Goal: Information Seeking & Learning: Learn about a topic

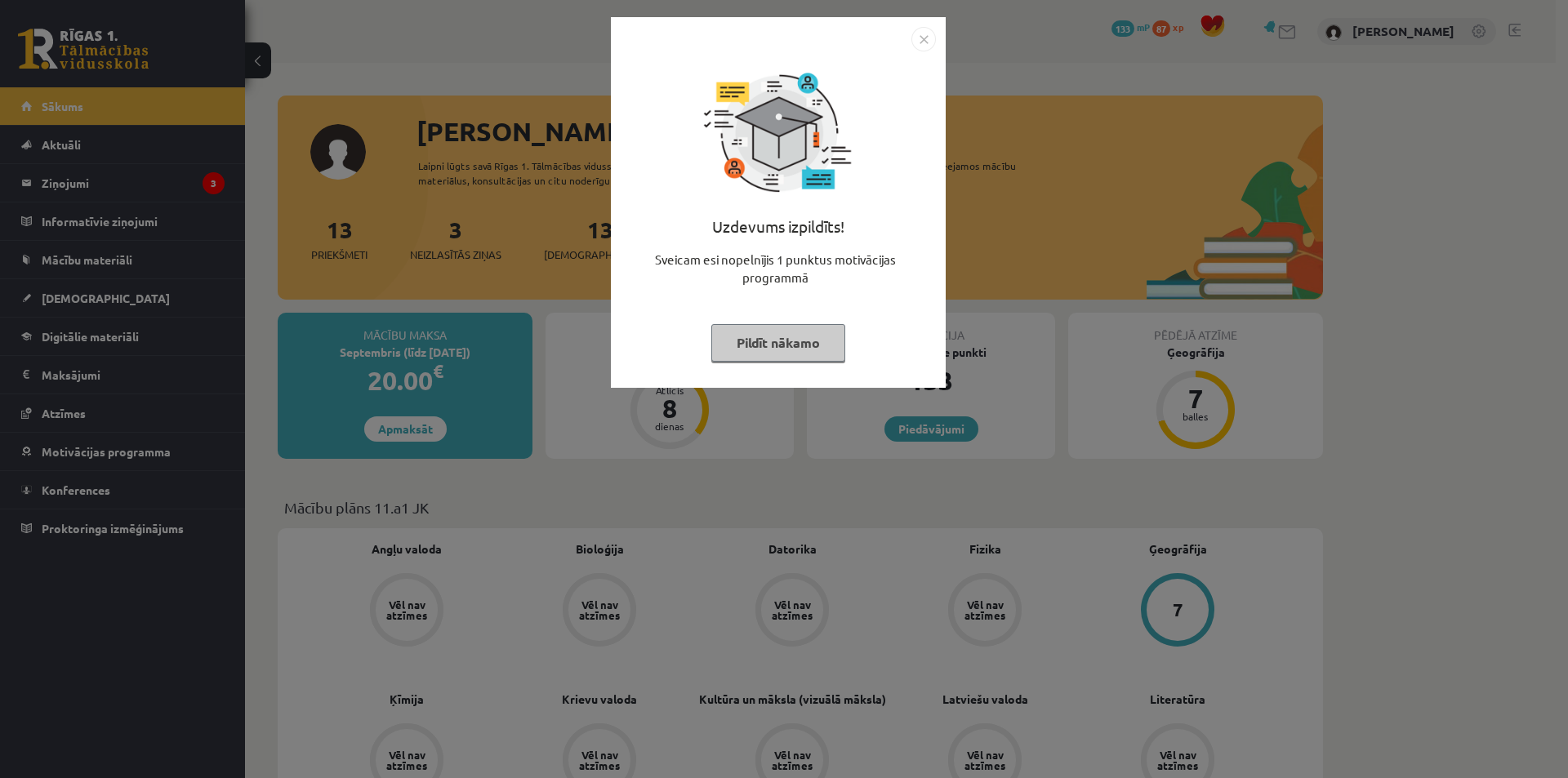
click at [933, 44] on img "Close" at bounding box center [924, 39] width 25 height 25
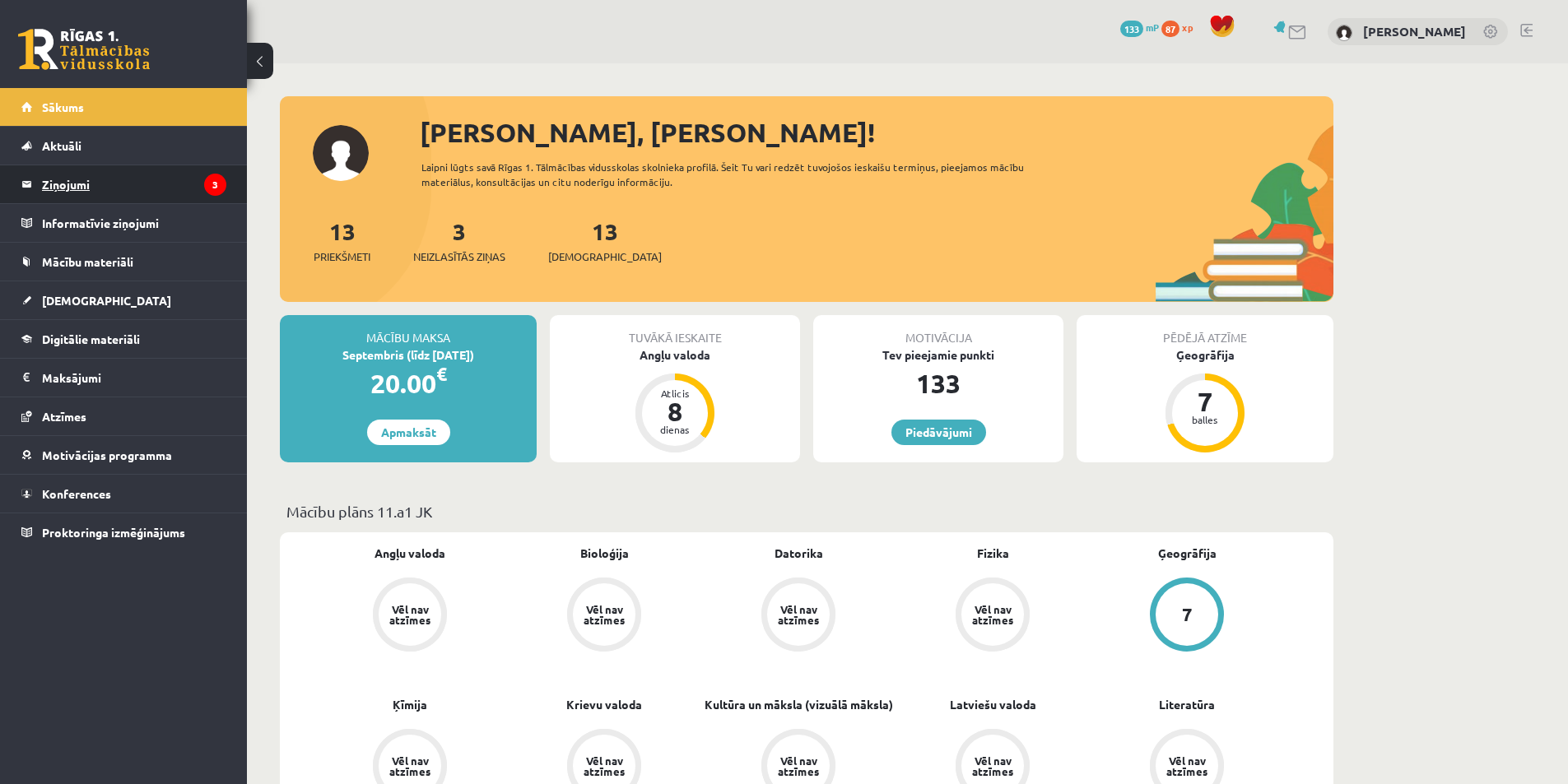
click at [149, 194] on legend "Ziņojumi 3" at bounding box center [135, 184] width 185 height 38
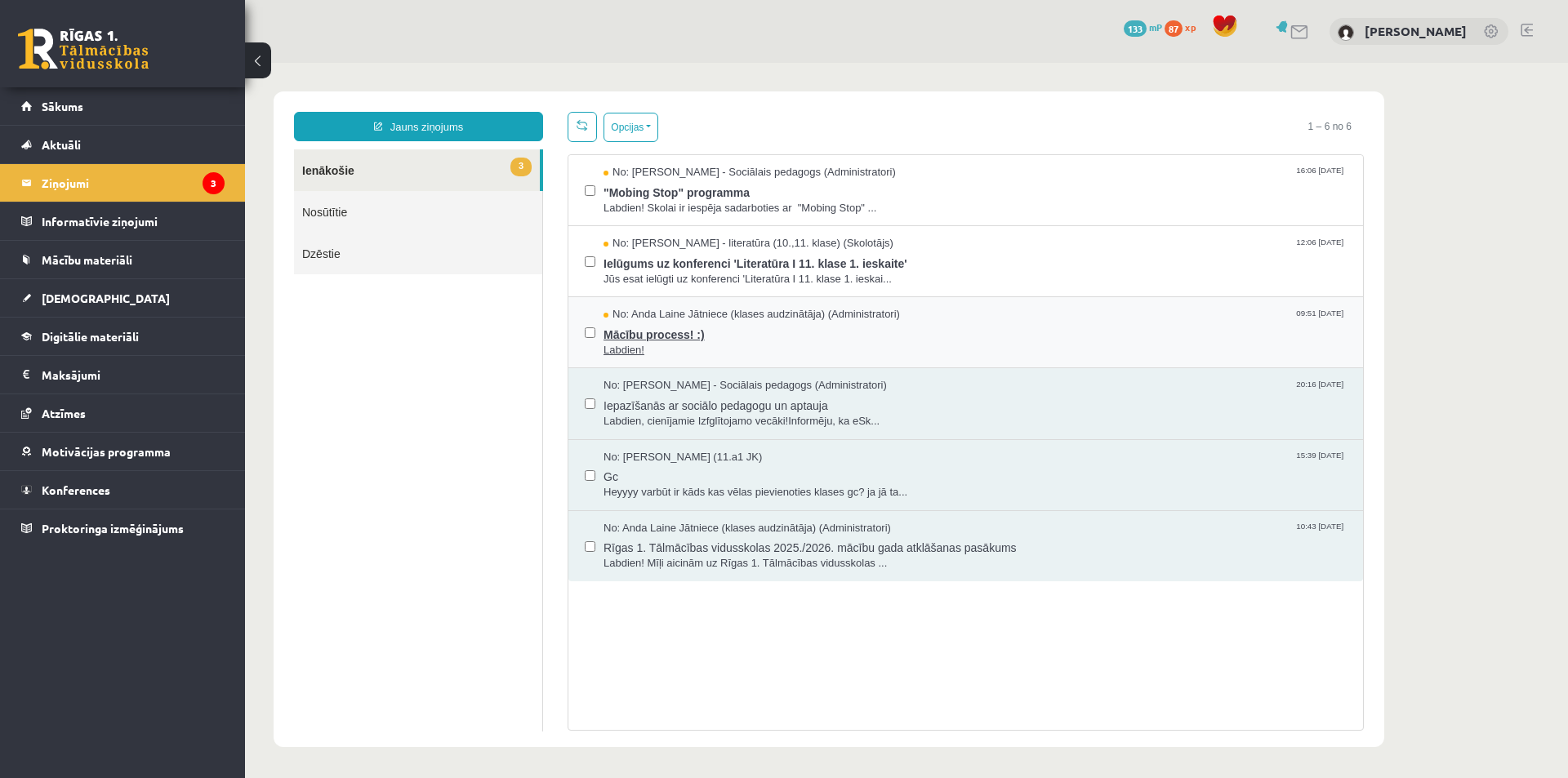
click at [805, 336] on span "Mācību process! :)" at bounding box center [974, 332] width 742 height 20
click at [659, 260] on span "Ielūgums uz konferenci 'Literatūra I 11. klase 1. ieskaite'" at bounding box center [974, 261] width 742 height 20
click at [689, 192] on span ""Mobing Stop" programma" at bounding box center [974, 190] width 742 height 20
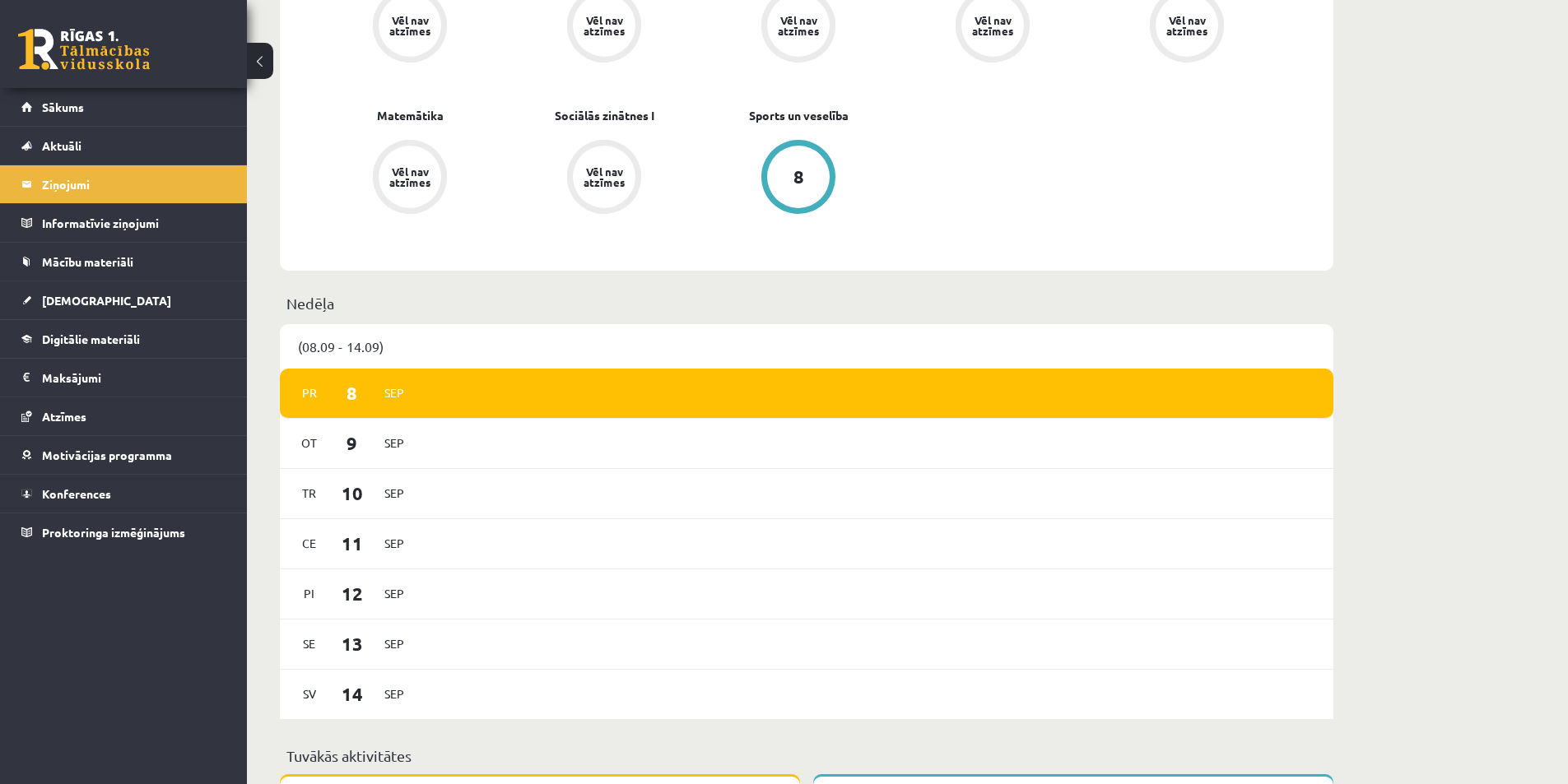
scroll to position [247, 0]
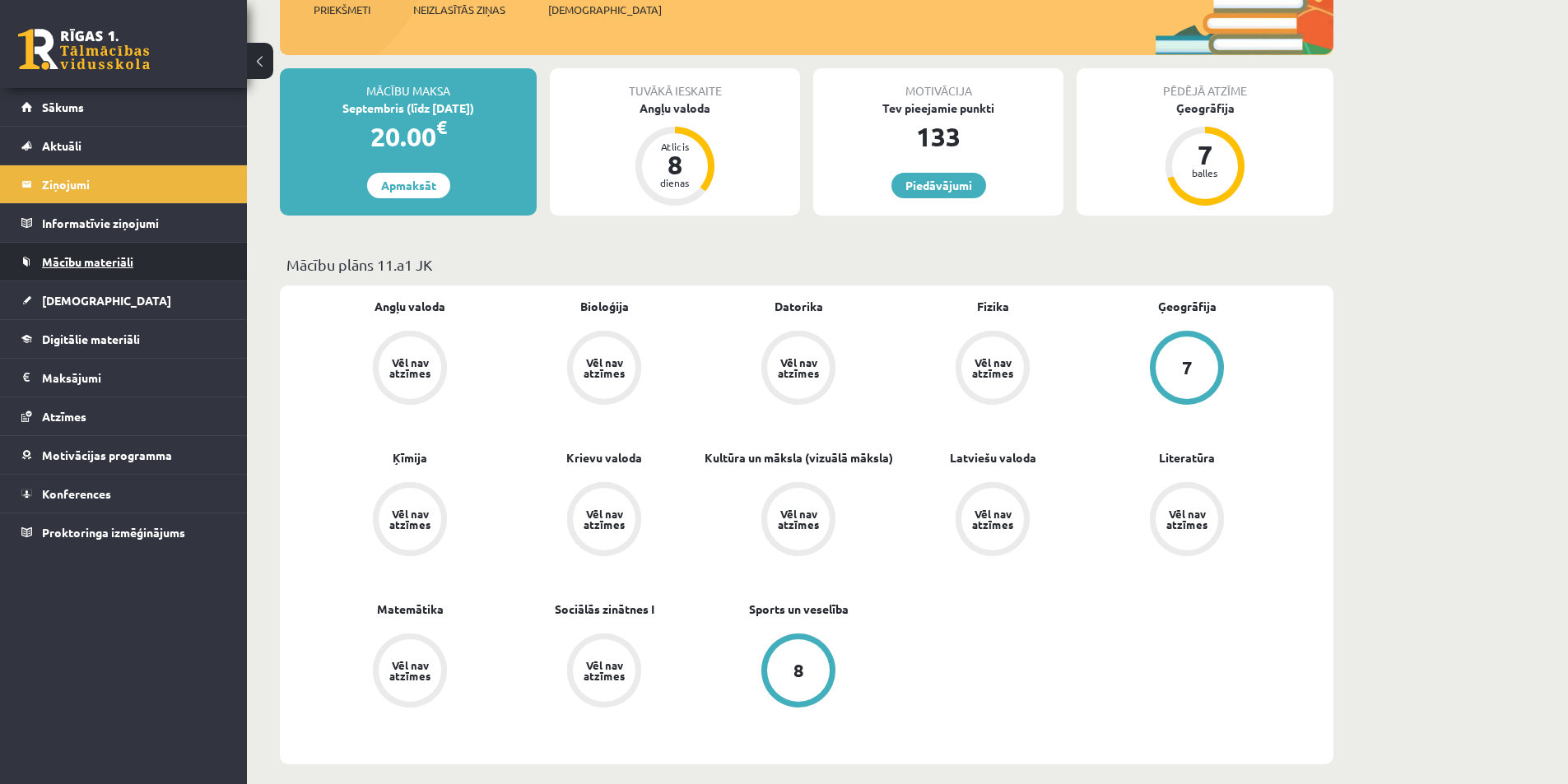
click at [104, 261] on span "Mācību materiāli" at bounding box center [88, 261] width 91 height 14
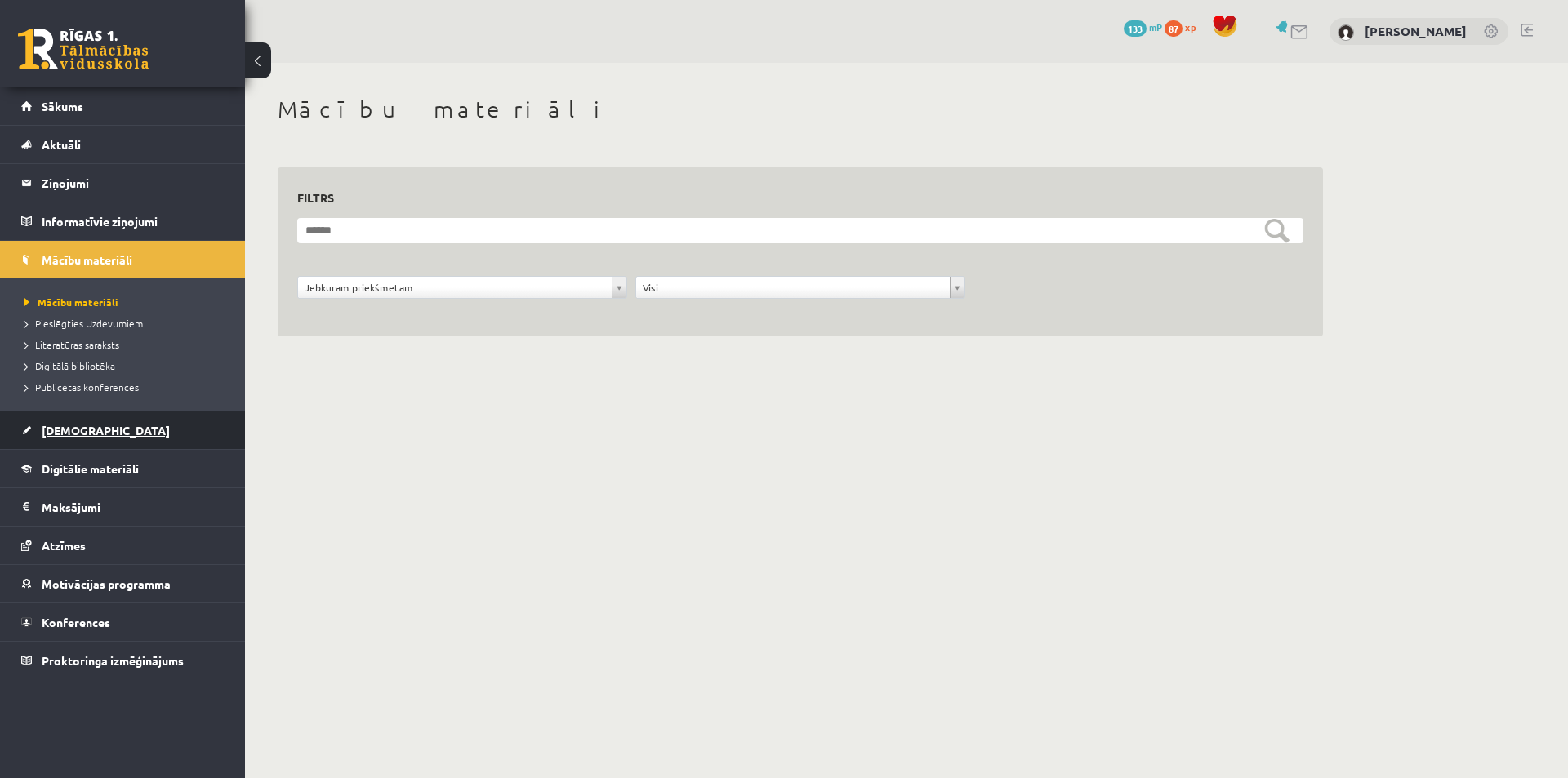
click at [78, 432] on span "[DEMOGRAPHIC_DATA]" at bounding box center [106, 430] width 128 height 14
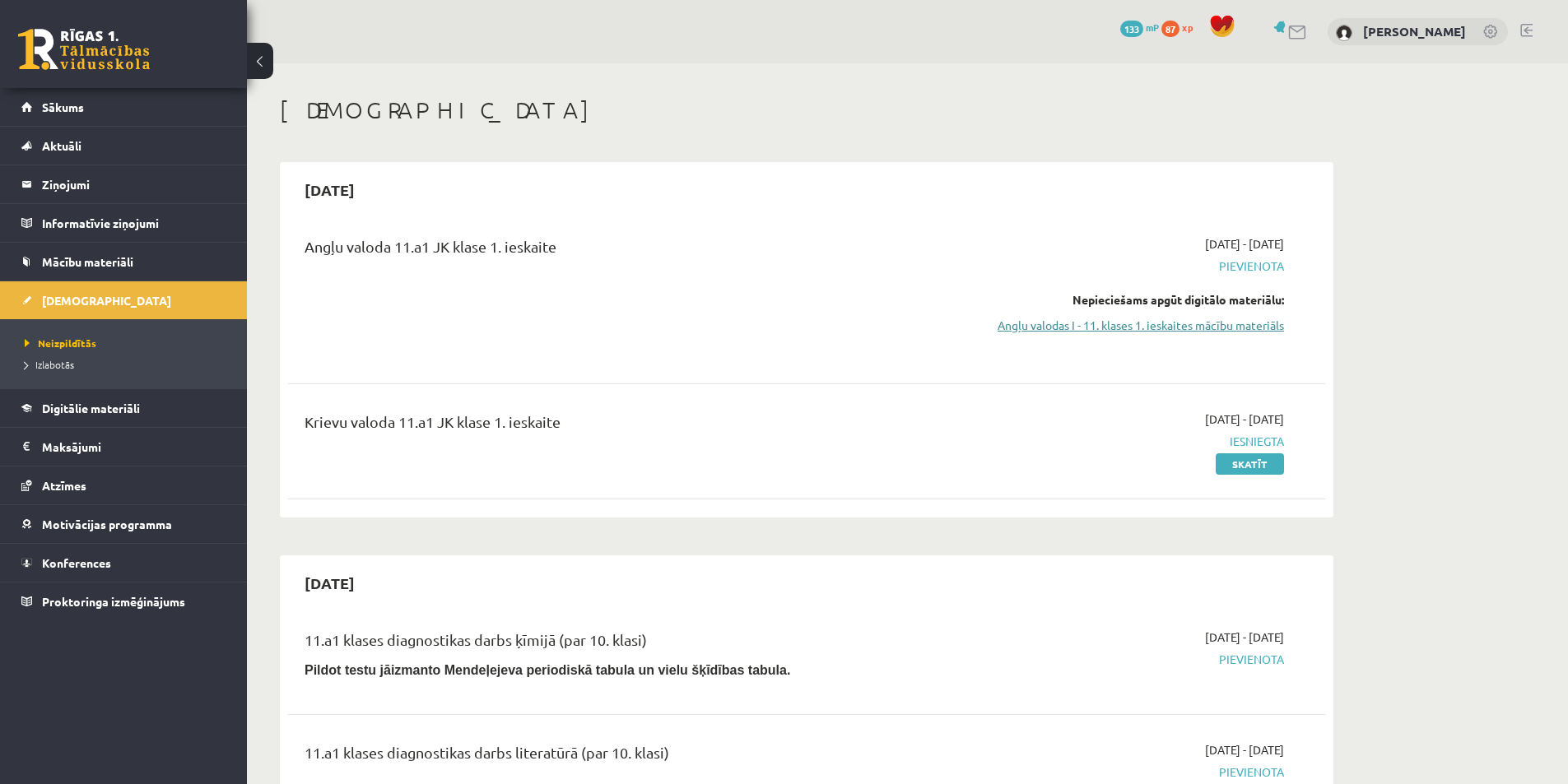
click at [1209, 329] on link "Angļu valodas I - 11. klases 1. ieskaites mācību materiāls" at bounding box center [1128, 325] width 311 height 17
click at [1307, 31] on link at bounding box center [1298, 33] width 20 height 14
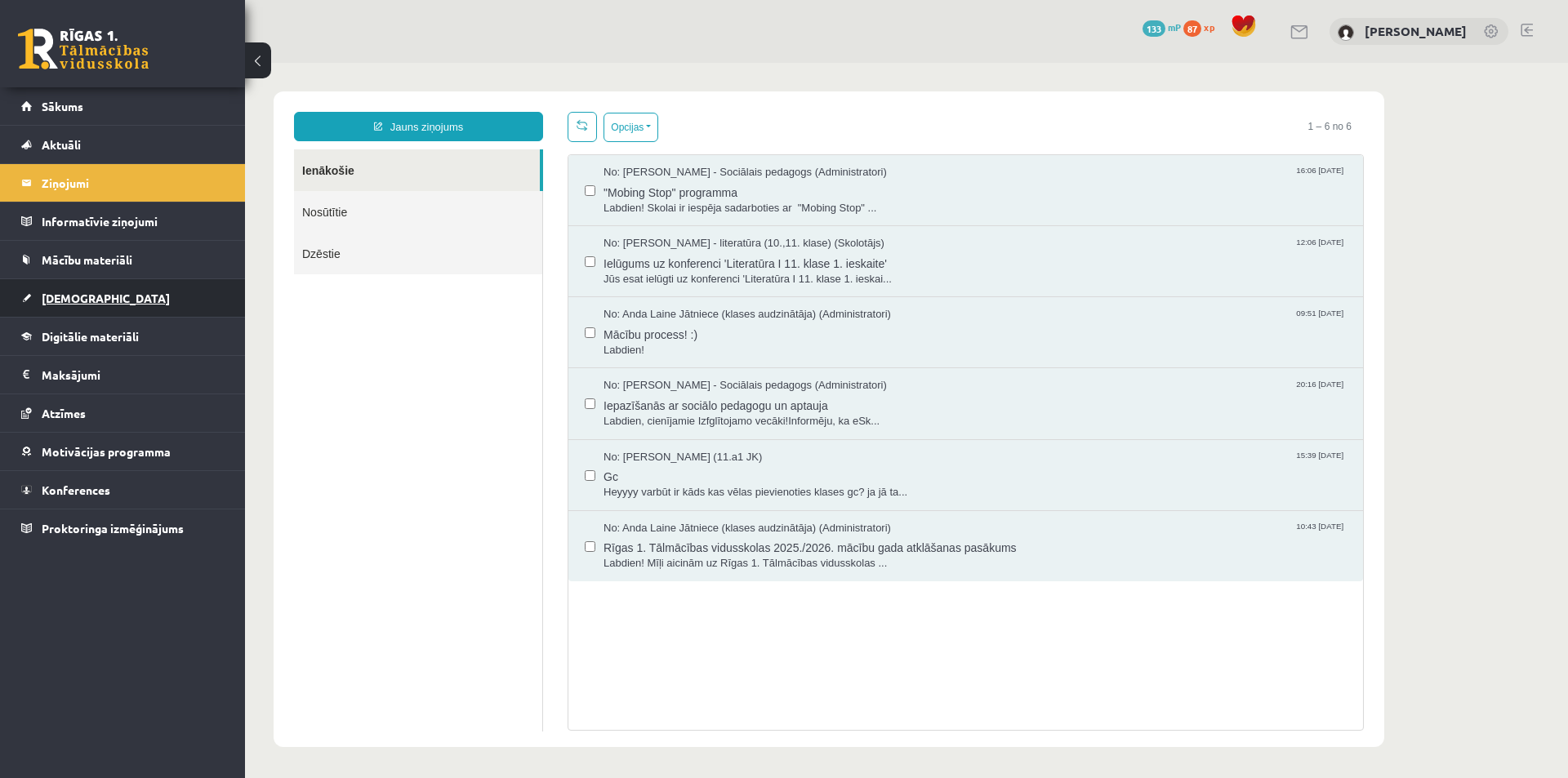
click at [85, 298] on span "[DEMOGRAPHIC_DATA]" at bounding box center [106, 298] width 128 height 14
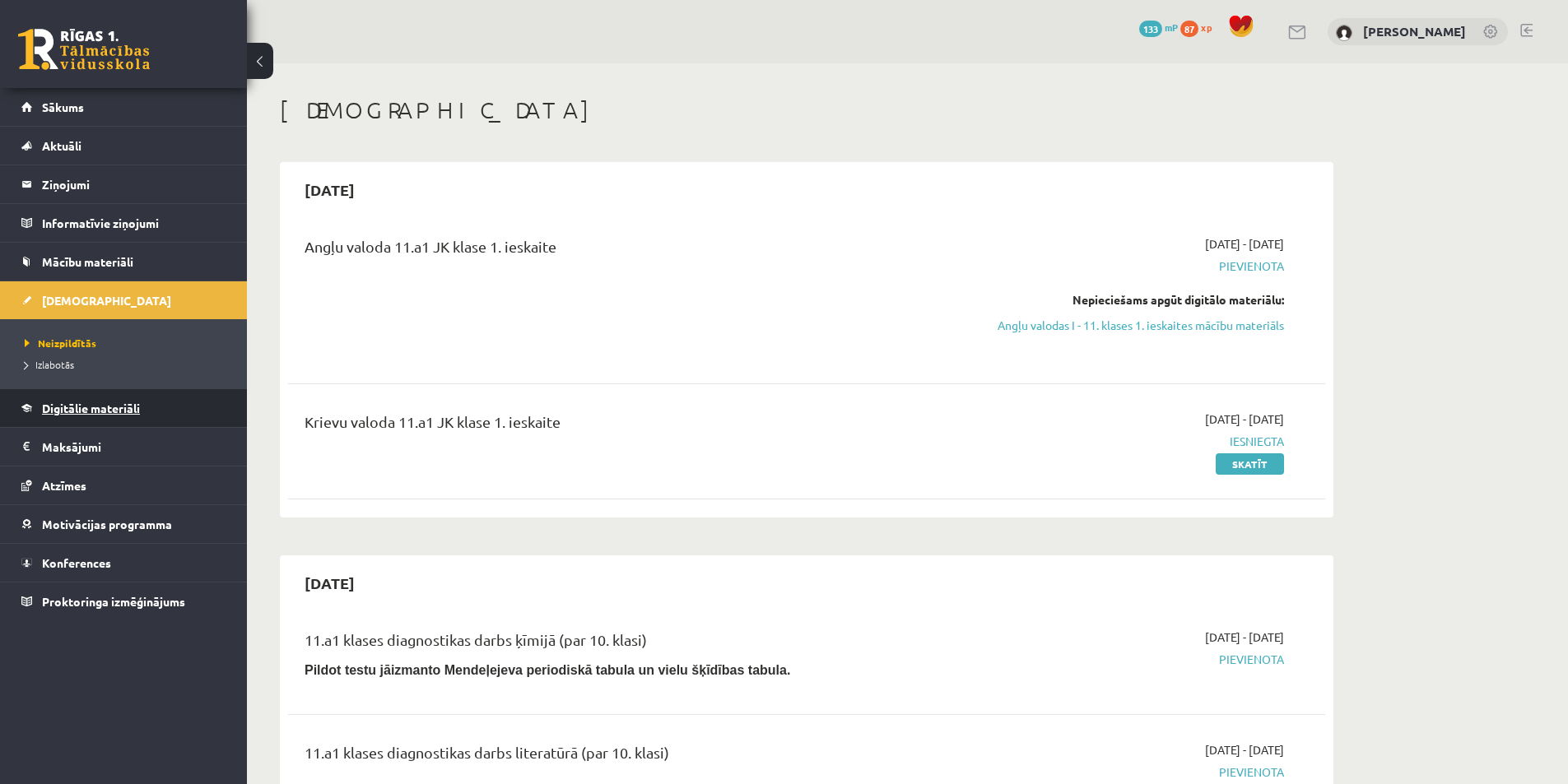
click at [89, 407] on span "Digitālie materiāli" at bounding box center [91, 408] width 98 height 14
